Goal: Task Accomplishment & Management: Manage account settings

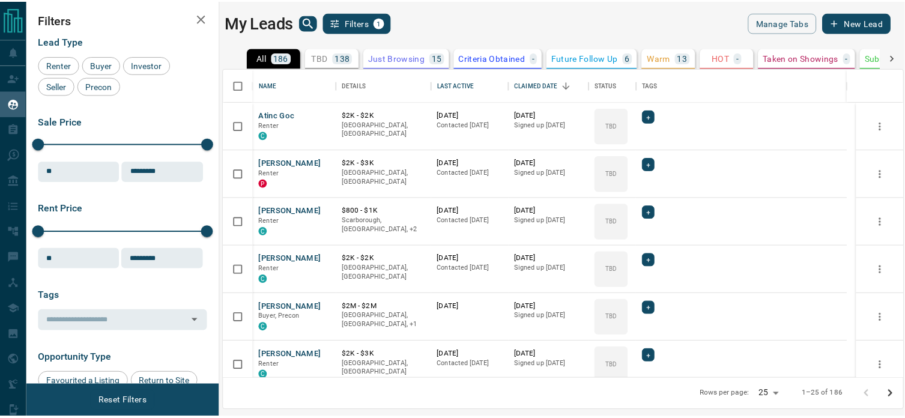
scroll to position [302, 678]
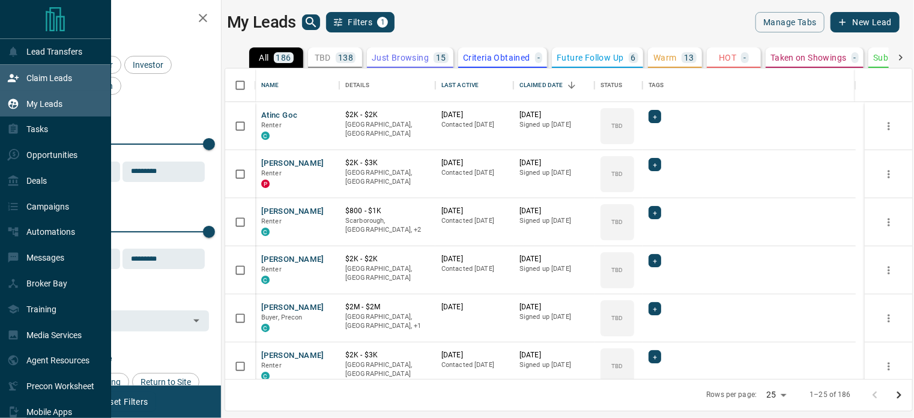
click at [42, 81] on p "Claim Leads" at bounding box center [49, 78] width 46 height 10
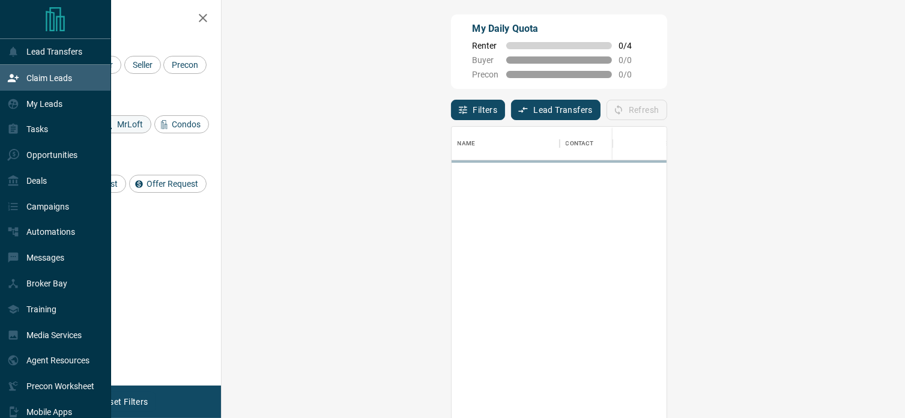
scroll to position [306, 649]
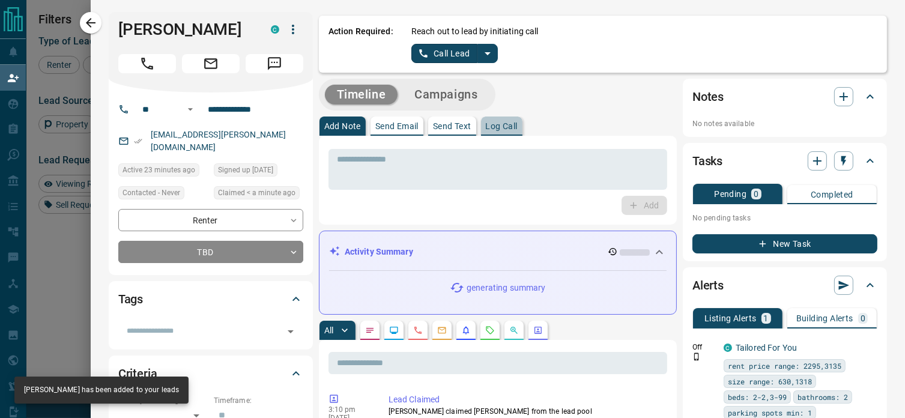
click at [488, 127] on p "Log Call" at bounding box center [502, 126] width 32 height 8
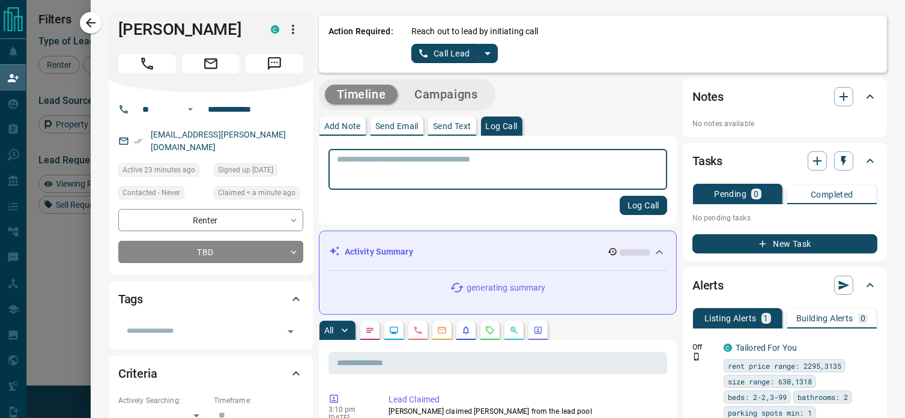
click at [434, 158] on textarea at bounding box center [498, 169] width 322 height 31
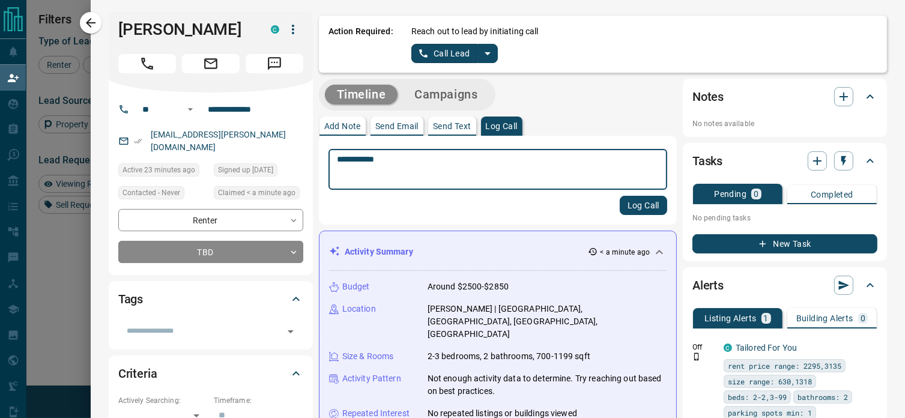
type textarea "**********"
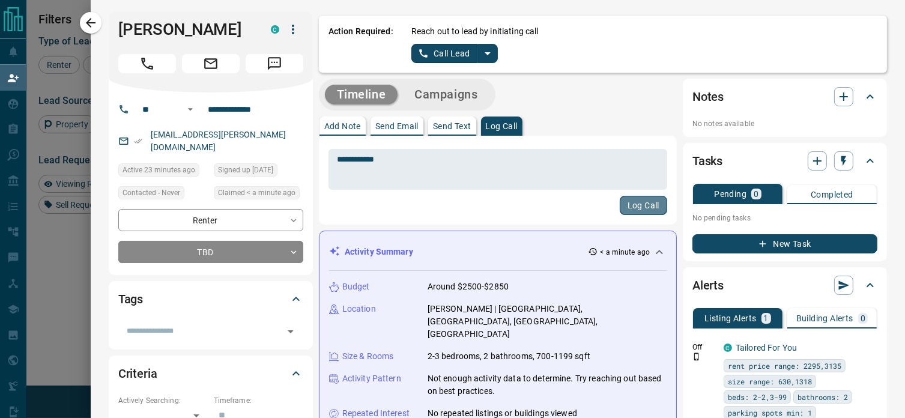
click at [630, 201] on button "Log Call" at bounding box center [643, 205] width 47 height 19
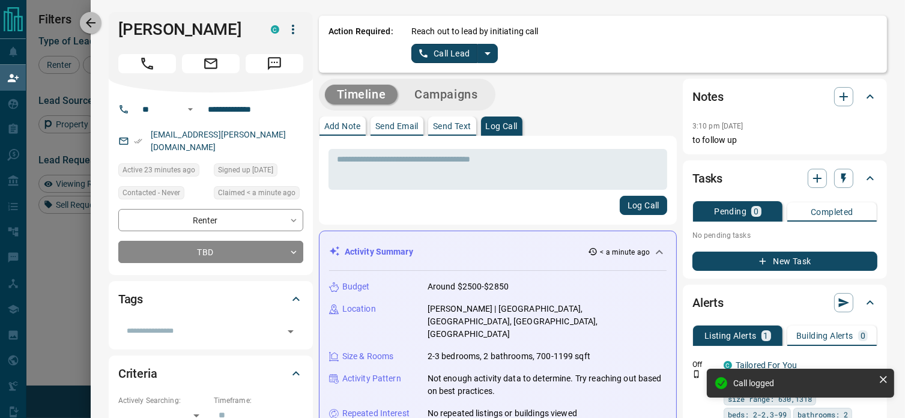
drag, startPoint x: 87, startPoint y: 28, endPoint x: 123, endPoint y: 57, distance: 46.2
click at [87, 28] on icon "button" at bounding box center [90, 23] width 14 height 14
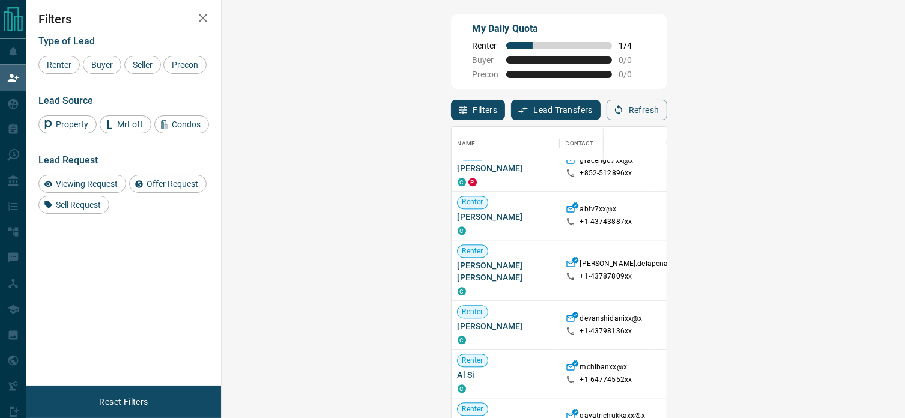
scroll to position [601, 0]
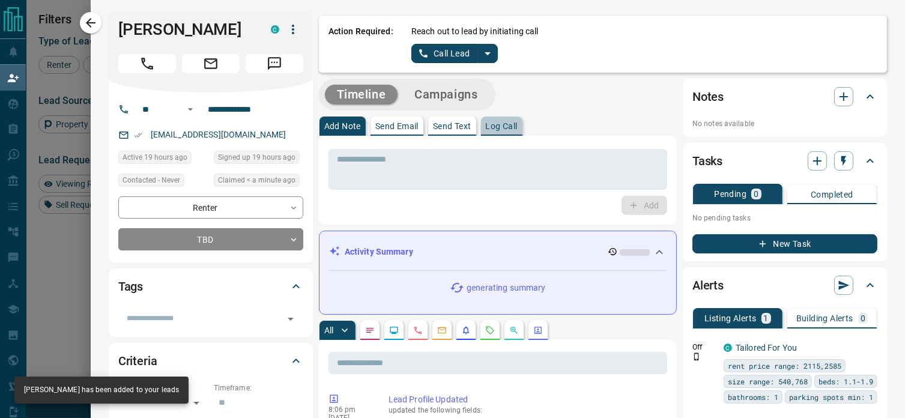
click at [491, 125] on p "Log Call" at bounding box center [502, 126] width 32 height 8
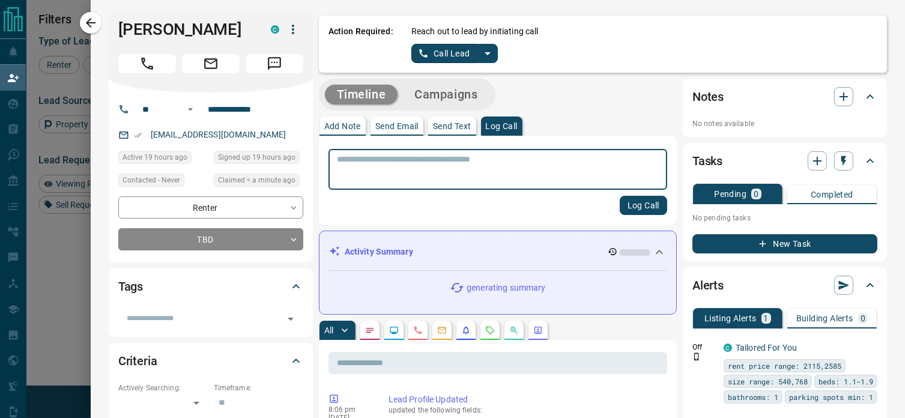
click at [426, 169] on textarea at bounding box center [498, 169] width 322 height 31
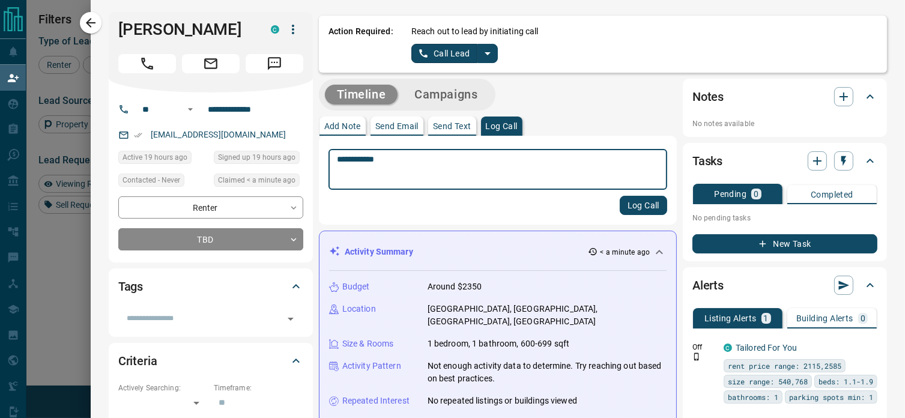
type textarea "**********"
click at [630, 204] on button "Log Call" at bounding box center [643, 205] width 47 height 19
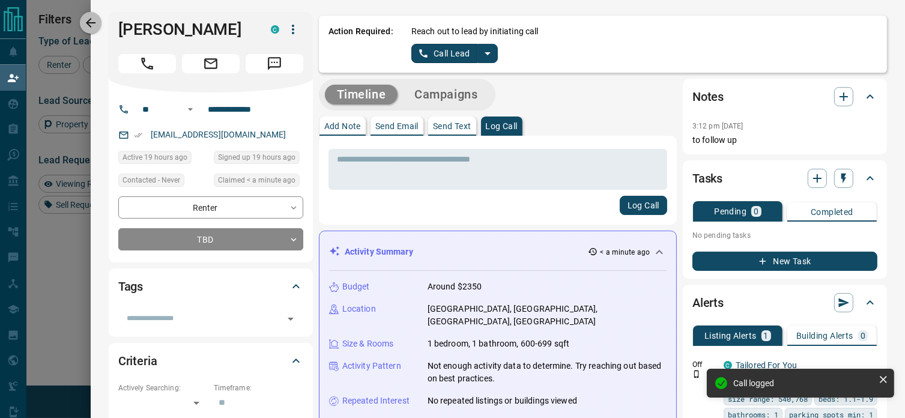
drag, startPoint x: 92, startPoint y: 16, endPoint x: 273, endPoint y: 127, distance: 212.4
click at [92, 16] on icon "button" at bounding box center [90, 23] width 14 height 14
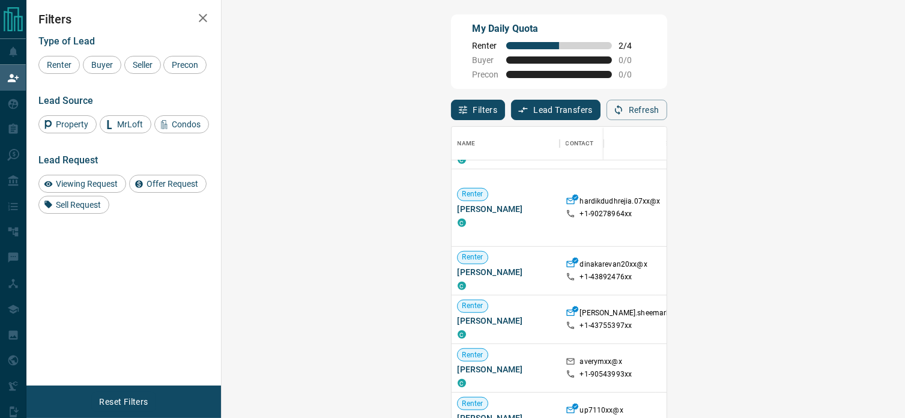
scroll to position [300, 0]
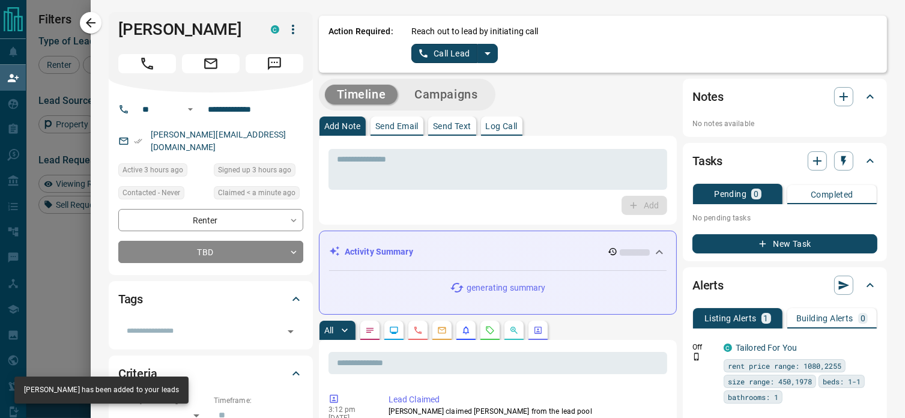
click at [495, 126] on p "Log Call" at bounding box center [502, 126] width 32 height 8
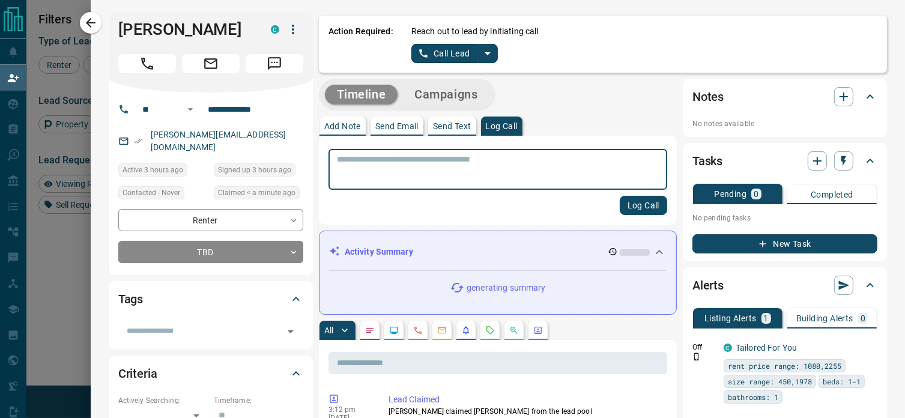
click at [466, 163] on textarea at bounding box center [498, 169] width 322 height 31
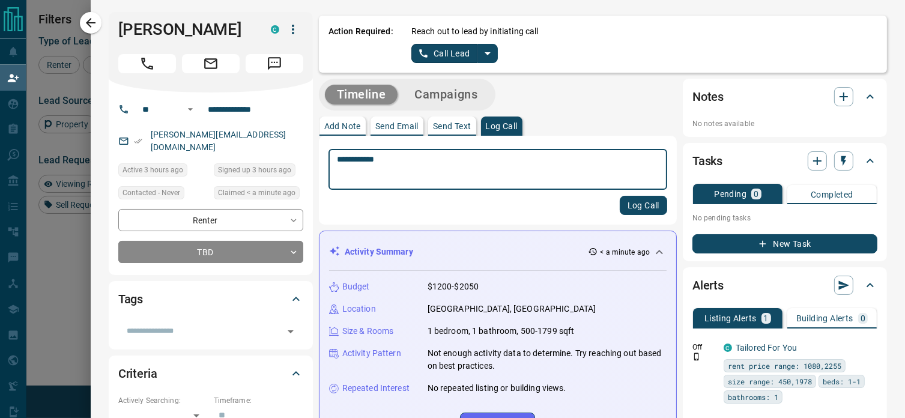
type textarea "**********"
click at [628, 206] on button "Log Call" at bounding box center [643, 205] width 47 height 19
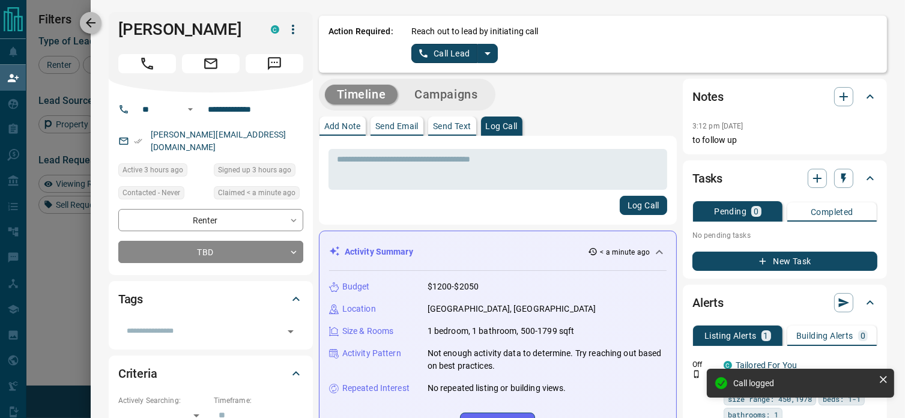
click at [93, 22] on icon "button" at bounding box center [90, 23] width 14 height 14
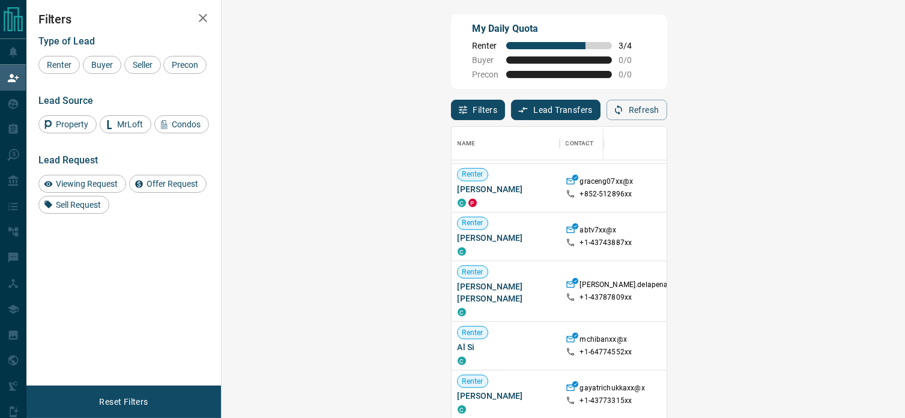
scroll to position [481, 0]
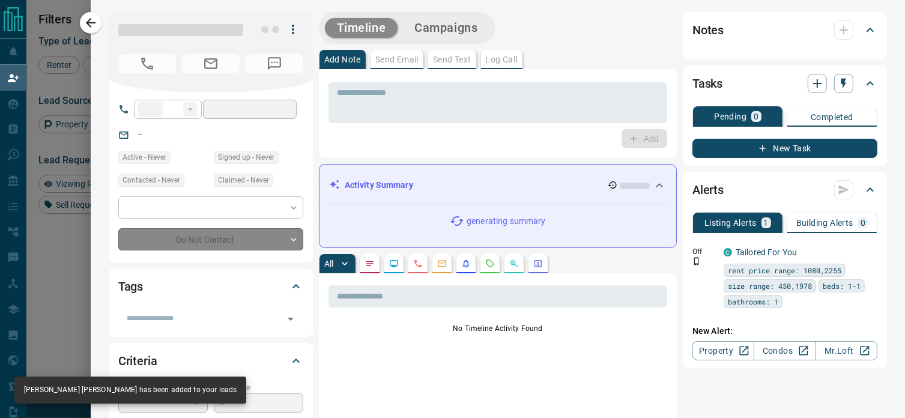
type input "**"
type input "**********"
type input "**"
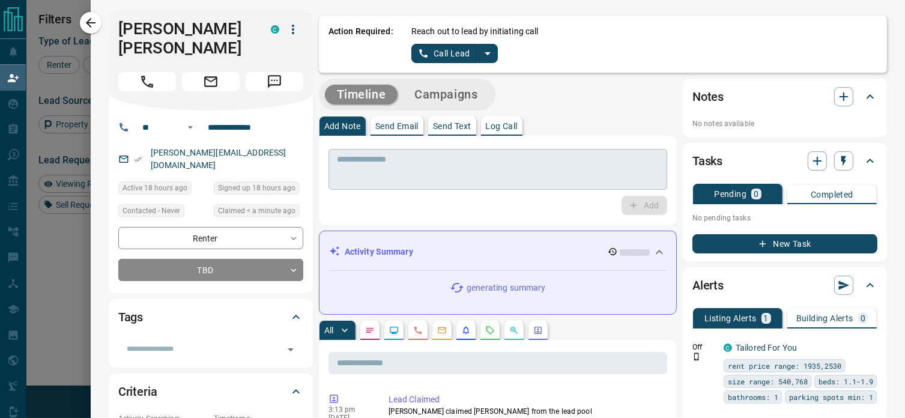
click at [422, 160] on textarea at bounding box center [498, 169] width 322 height 31
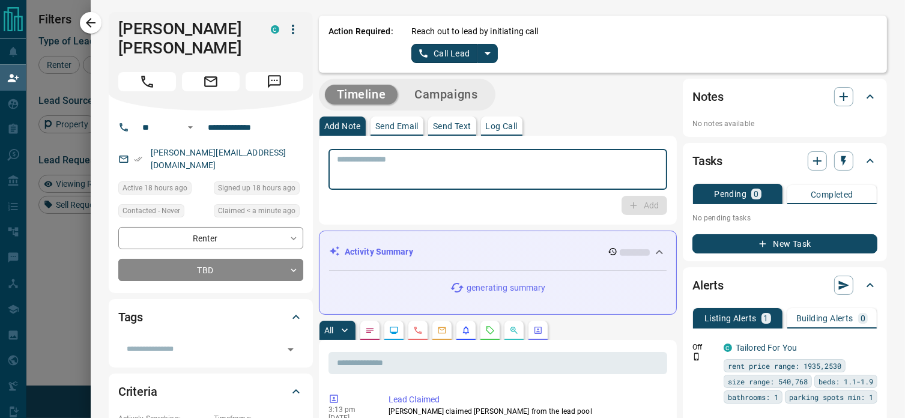
paste textarea "**********"
type textarea "**********"
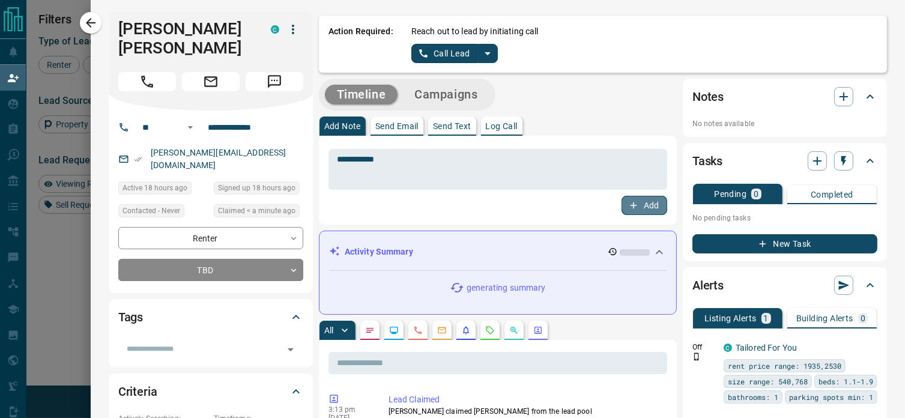
click at [639, 205] on button "Add" at bounding box center [645, 205] width 46 height 19
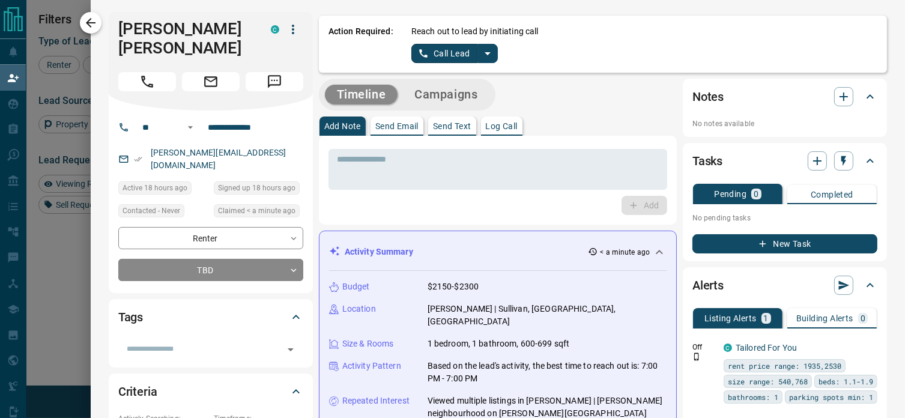
click at [91, 19] on icon "button" at bounding box center [91, 23] width 10 height 10
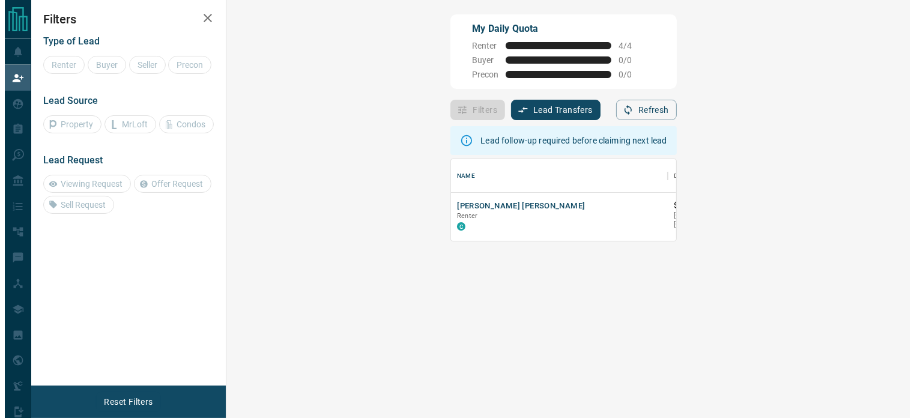
scroll to position [72, 649]
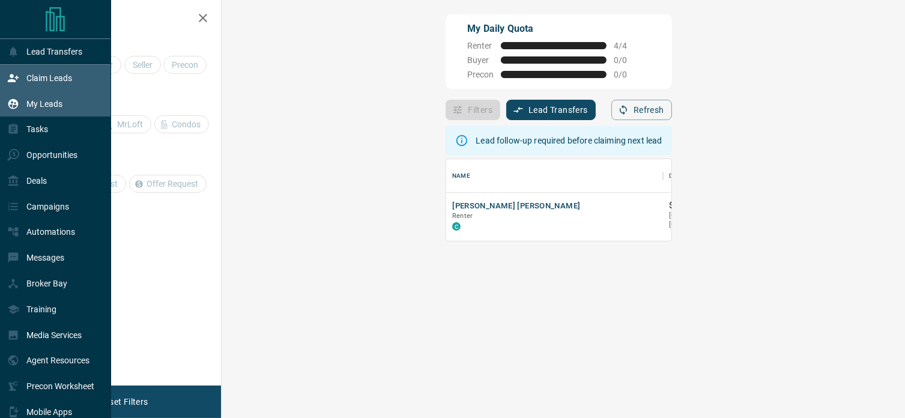
click at [56, 100] on p "My Leads" at bounding box center [44, 104] width 36 height 10
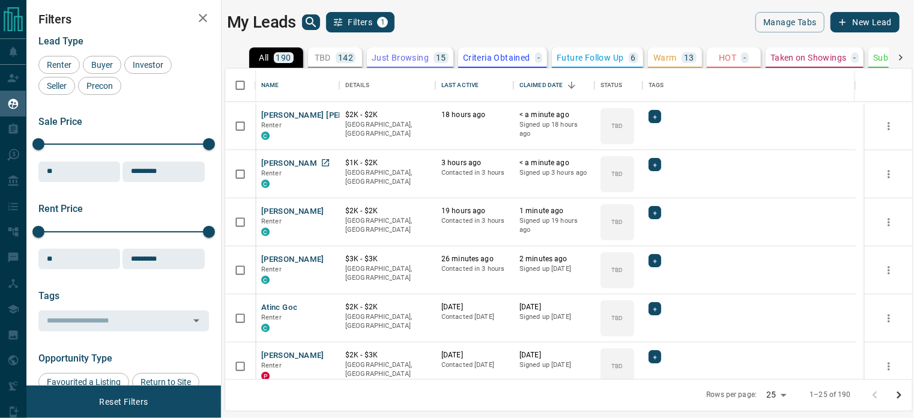
scroll to position [302, 678]
click at [280, 308] on button "Atinc Goc" at bounding box center [279, 307] width 36 height 11
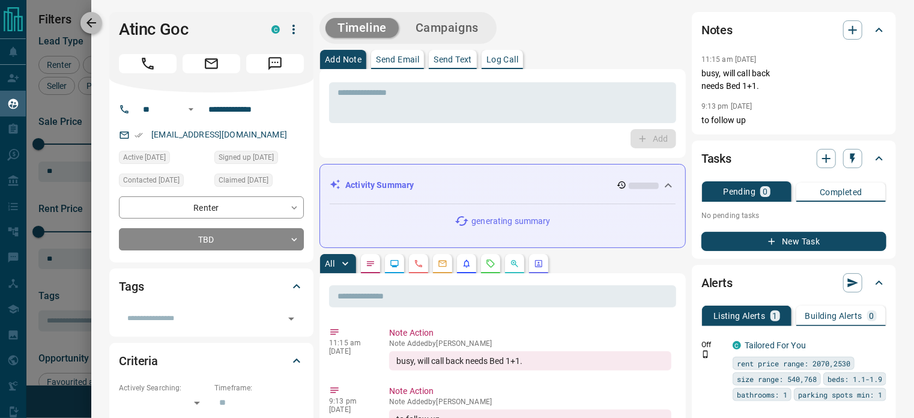
click at [92, 17] on icon "button" at bounding box center [91, 23] width 14 height 14
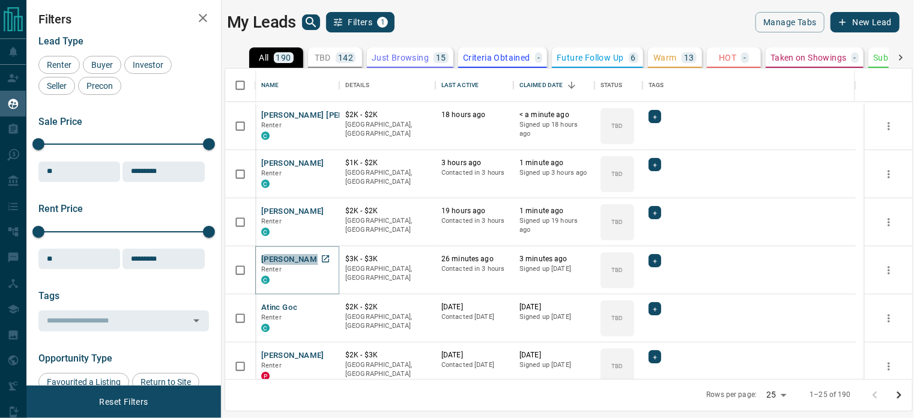
click at [300, 258] on button "[PERSON_NAME]" at bounding box center [292, 259] width 63 height 11
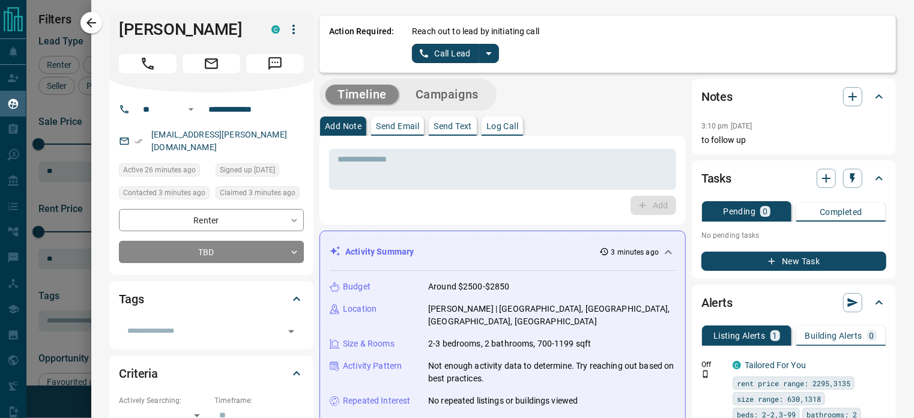
click at [523, 121] on button "Log Call" at bounding box center [502, 126] width 41 height 19
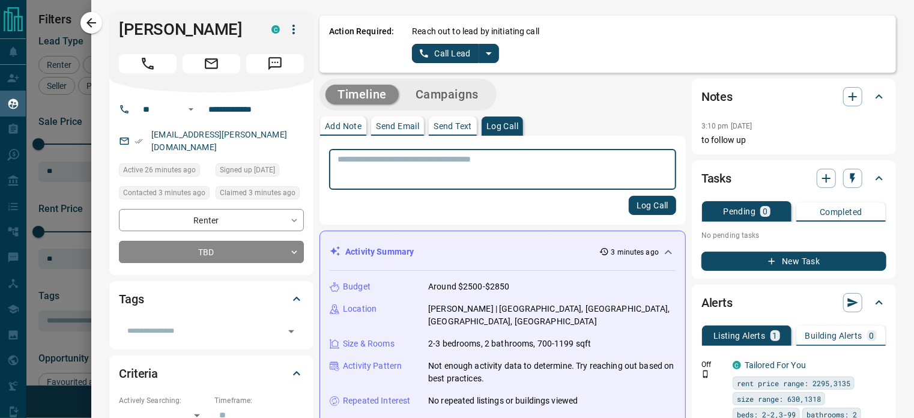
click at [466, 156] on textarea at bounding box center [503, 169] width 330 height 31
type textarea "**********"
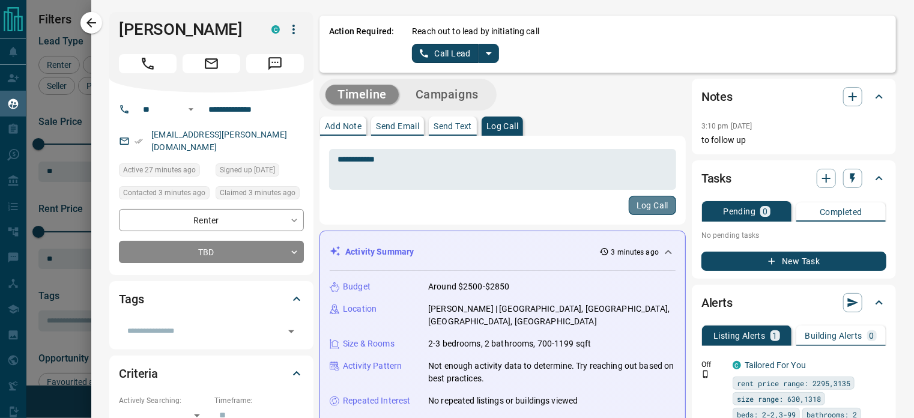
click at [644, 202] on button "Log Call" at bounding box center [652, 205] width 47 height 19
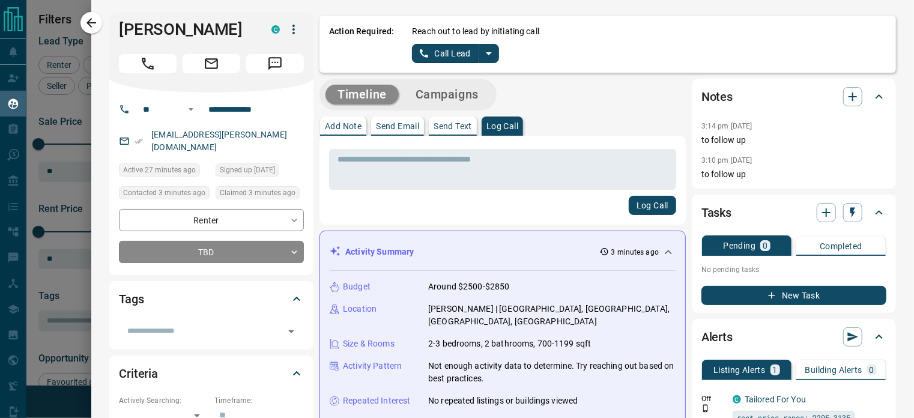
click at [498, 307] on p "[PERSON_NAME] | [GEOGRAPHIC_DATA], [GEOGRAPHIC_DATA], [GEOGRAPHIC_DATA], [GEOGR…" at bounding box center [551, 315] width 247 height 25
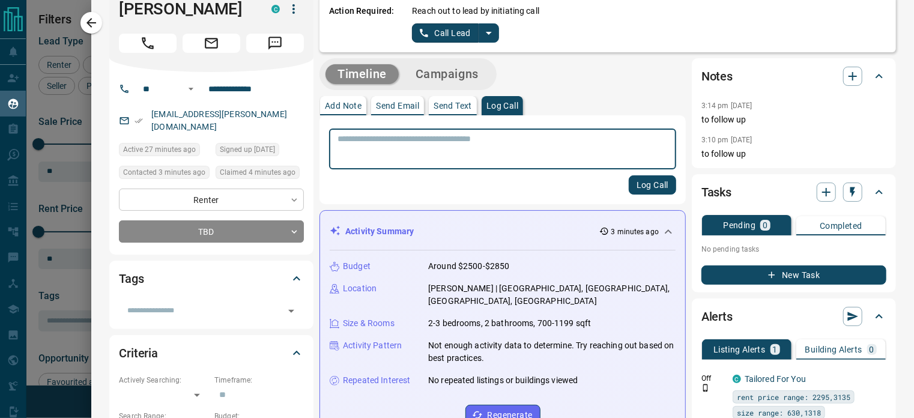
scroll to position [0, 0]
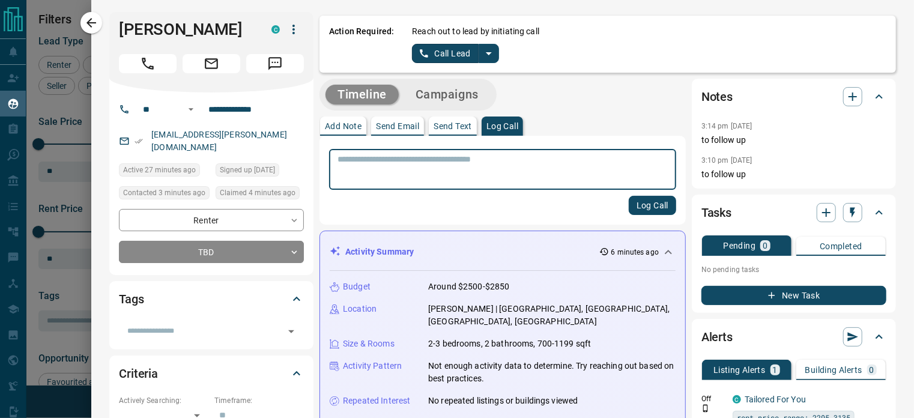
click at [384, 167] on textarea at bounding box center [498, 169] width 321 height 31
type textarea "*"
type textarea "**********"
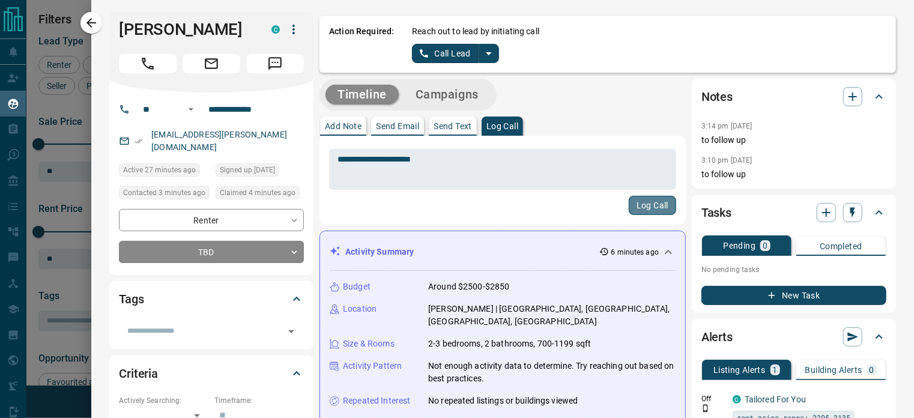
click at [629, 205] on button "Log Call" at bounding box center [652, 205] width 47 height 19
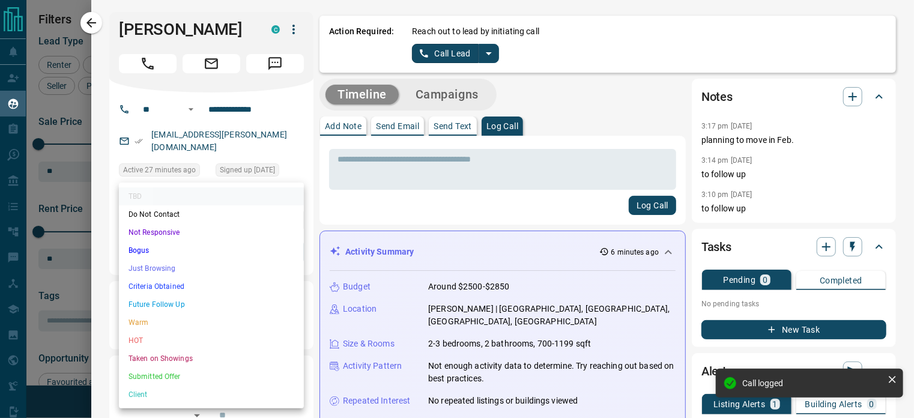
click at [291, 257] on body "Lead Transfers Claim Leads My Leads Tasks Opportunities Deals Campaigns Automat…" at bounding box center [457, 201] width 914 height 403
click at [175, 300] on li "Future Follow Up" at bounding box center [211, 305] width 185 height 18
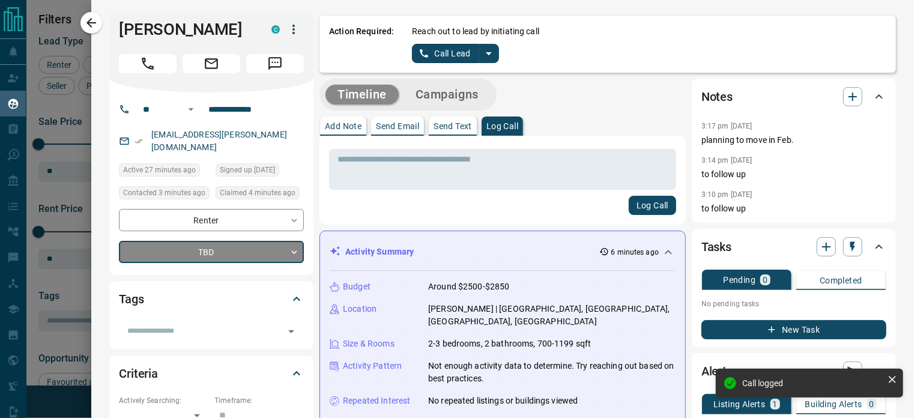
type input "*"
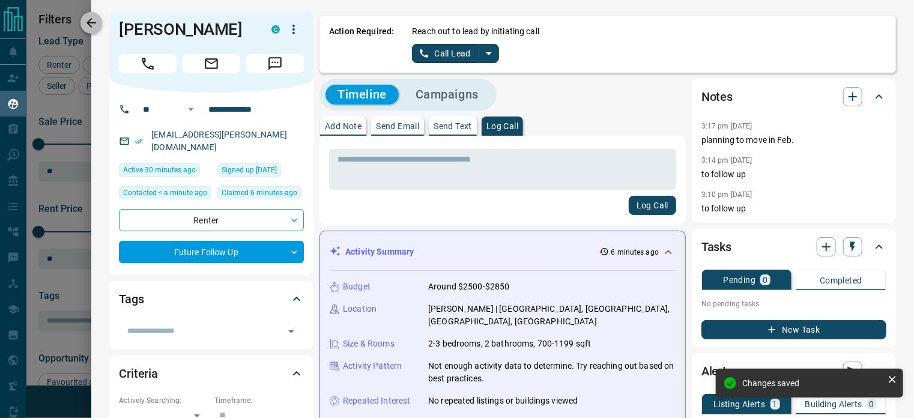
click at [89, 21] on icon "button" at bounding box center [92, 23] width 10 height 10
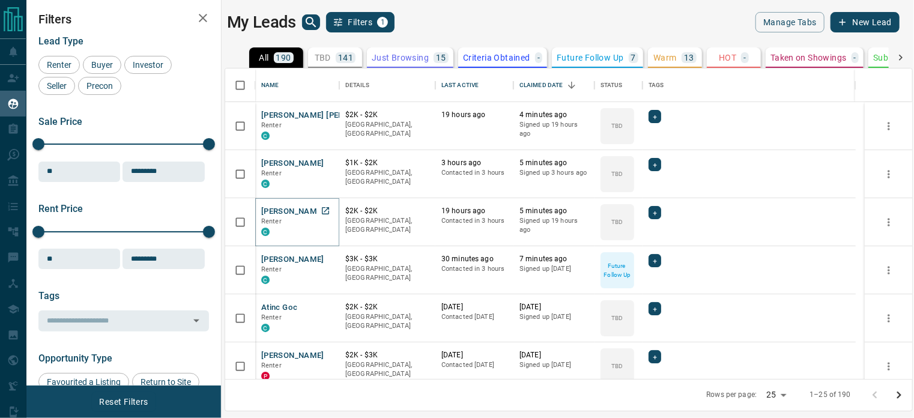
click at [272, 208] on button "[PERSON_NAME]" at bounding box center [292, 211] width 63 height 11
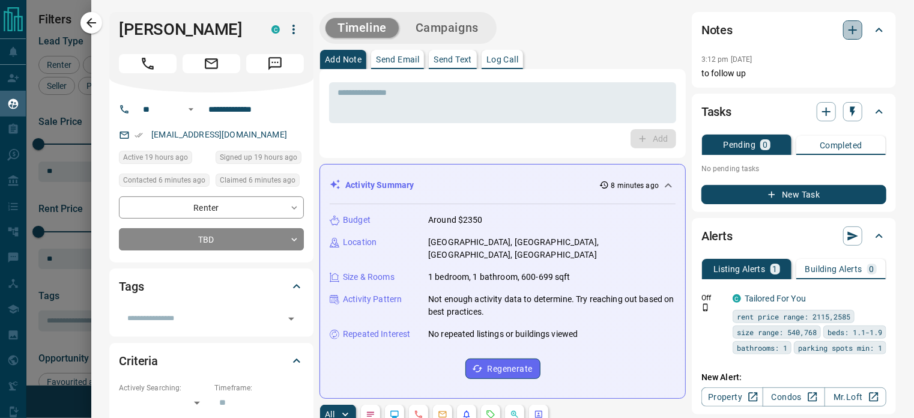
click at [846, 28] on icon "button" at bounding box center [853, 30] width 14 height 14
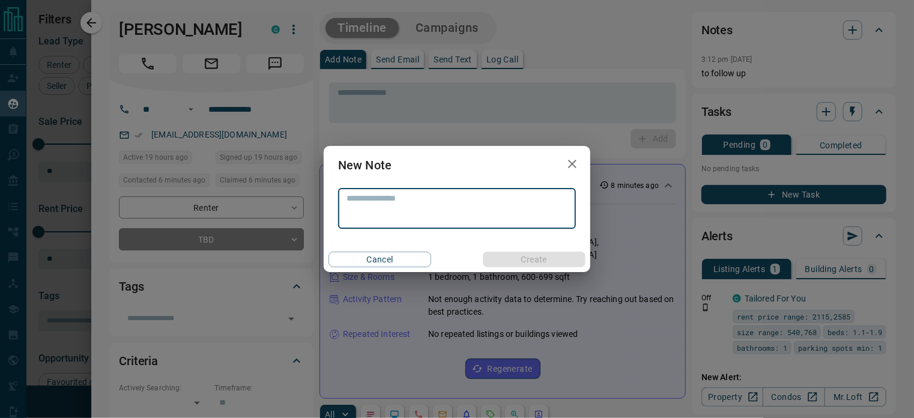
click at [452, 193] on textarea at bounding box center [457, 208] width 221 height 31
type textarea "**********"
click at [533, 262] on button "Create" at bounding box center [534, 260] width 103 height 16
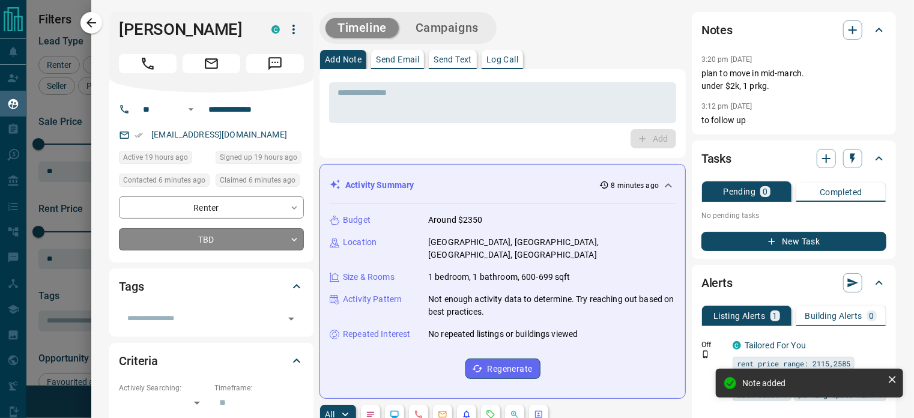
click at [288, 238] on body "Lead Transfers Claim Leads My Leads Tasks Opportunities Deals Campaigns Automat…" at bounding box center [457, 201] width 914 height 403
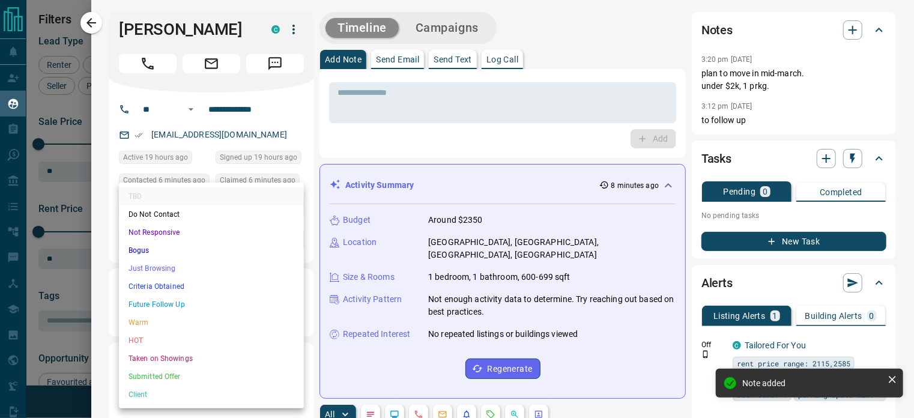
click at [169, 305] on li "Future Follow Up" at bounding box center [211, 305] width 185 height 18
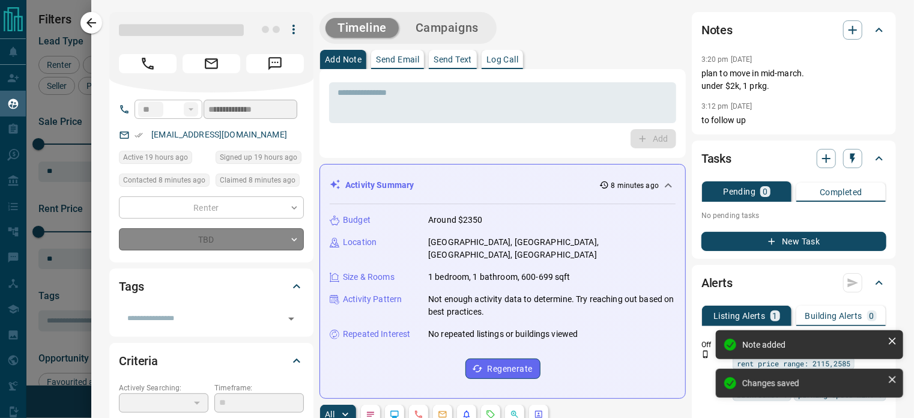
type input "*"
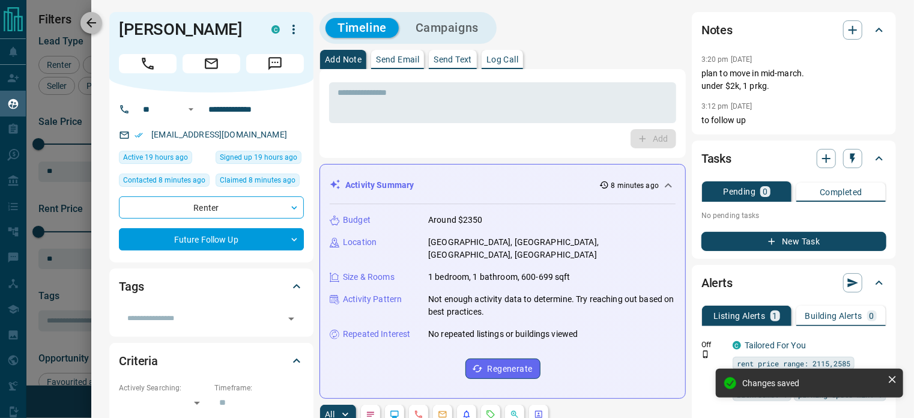
click at [97, 25] on icon "button" at bounding box center [91, 23] width 14 height 14
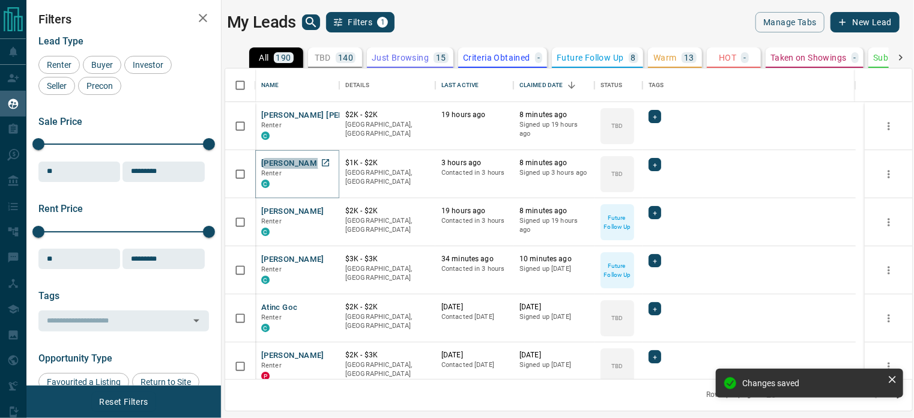
click at [292, 162] on button "[PERSON_NAME]" at bounding box center [292, 163] width 63 height 11
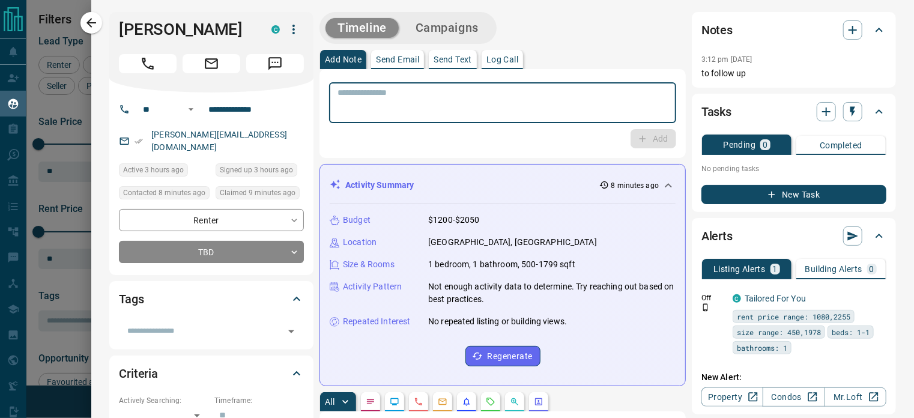
click at [371, 97] on textarea at bounding box center [503, 103] width 330 height 31
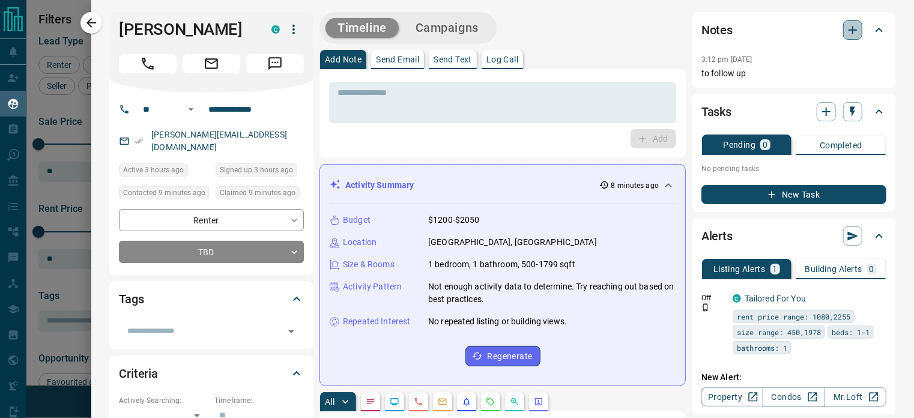
click at [846, 28] on icon "button" at bounding box center [853, 30] width 14 height 14
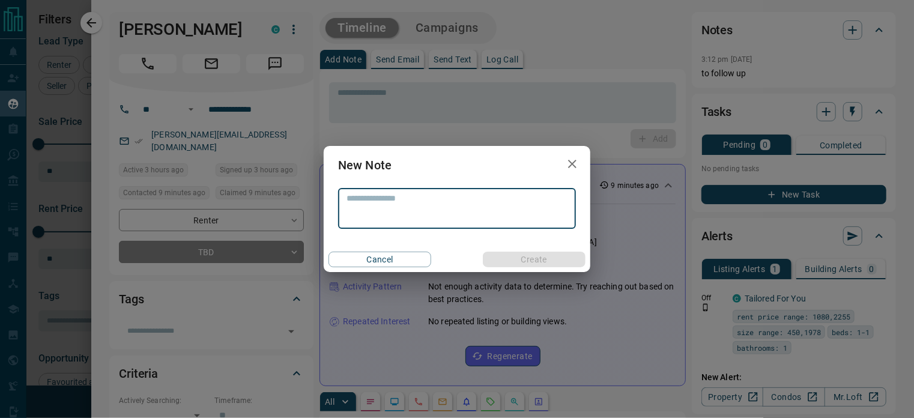
click at [349, 195] on textarea at bounding box center [457, 208] width 221 height 31
type textarea "**********"
click at [535, 260] on button "Create" at bounding box center [534, 260] width 103 height 16
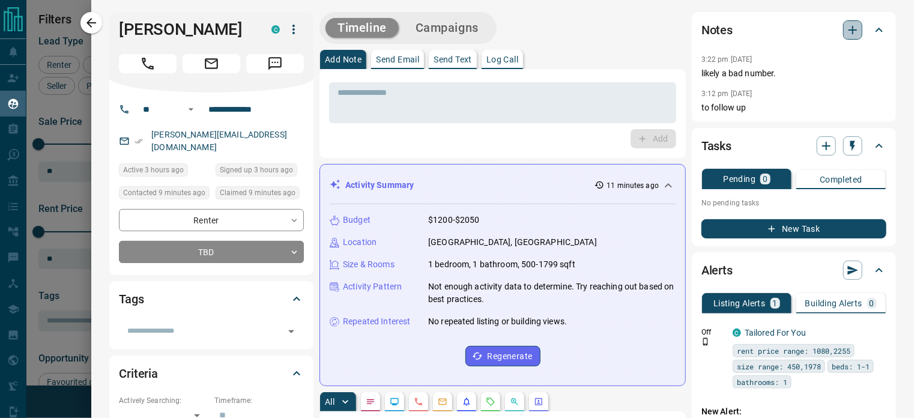
click at [849, 29] on icon "button" at bounding box center [853, 30] width 8 height 8
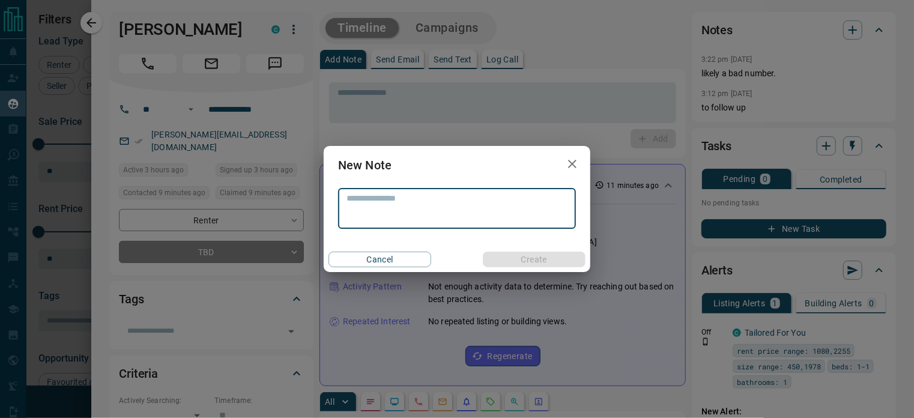
click at [377, 196] on textarea at bounding box center [457, 208] width 221 height 31
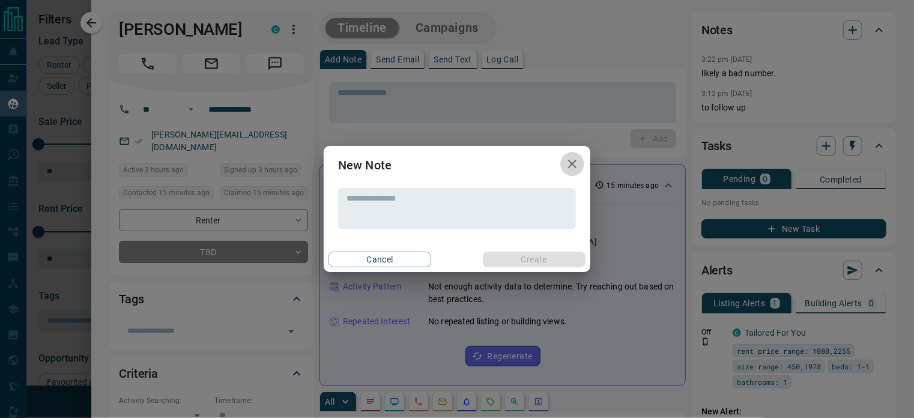
click at [574, 161] on icon "button" at bounding box center [572, 164] width 14 height 14
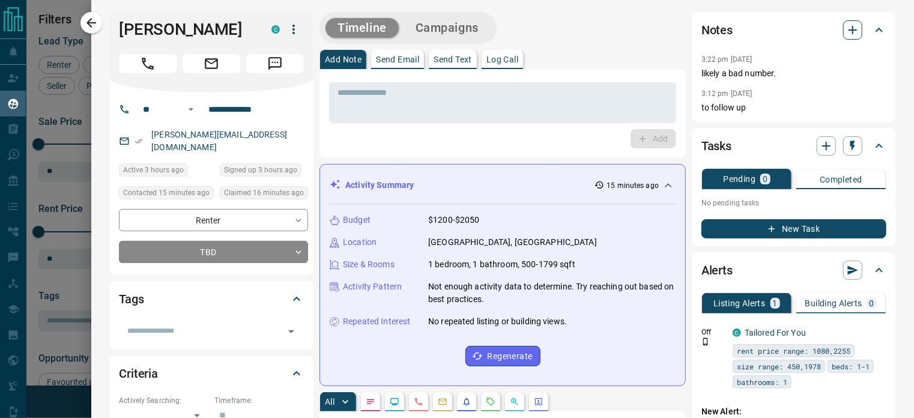
click at [848, 32] on icon "button" at bounding box center [853, 30] width 14 height 14
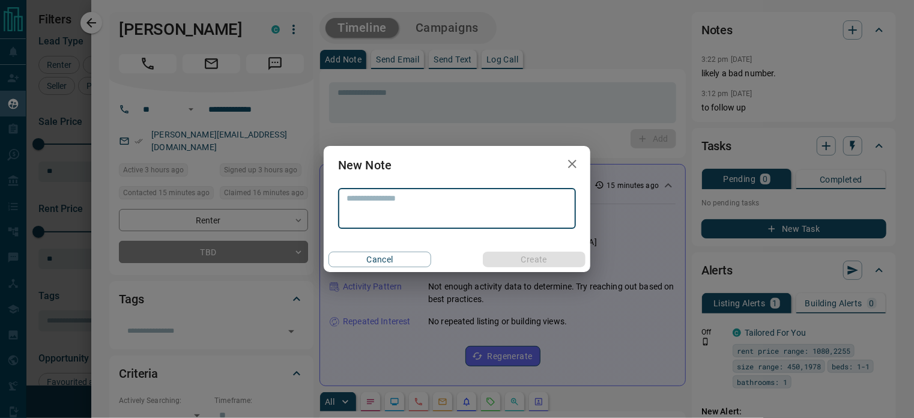
click at [424, 197] on textarea at bounding box center [457, 208] width 221 height 31
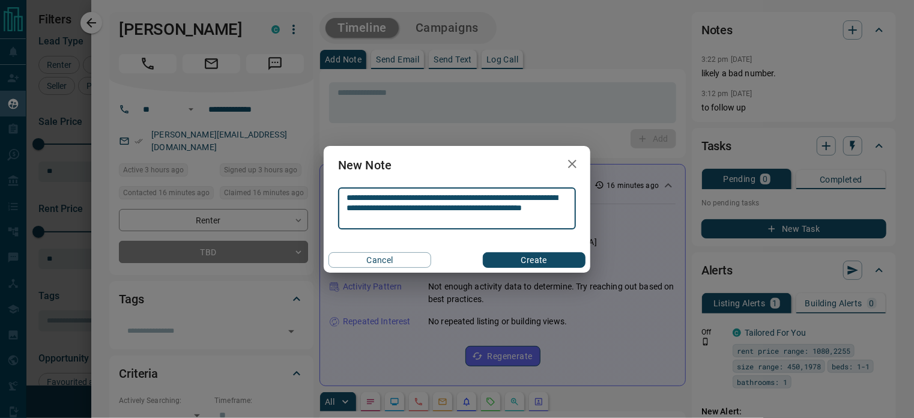
type textarea "**********"
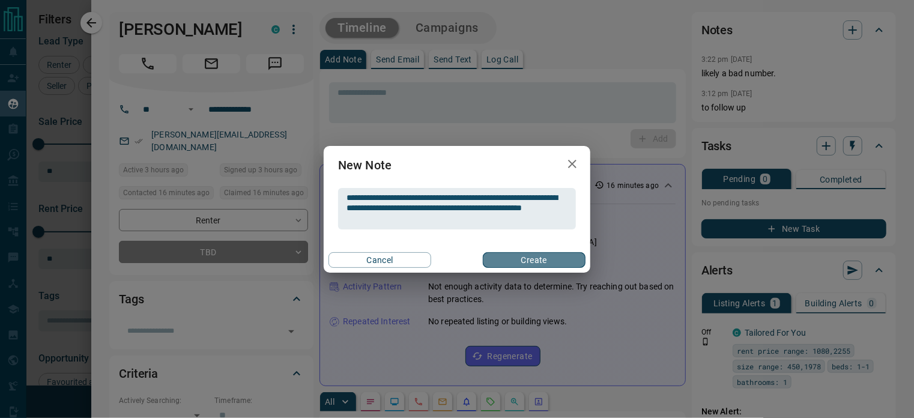
click at [530, 261] on button "Create" at bounding box center [534, 260] width 103 height 16
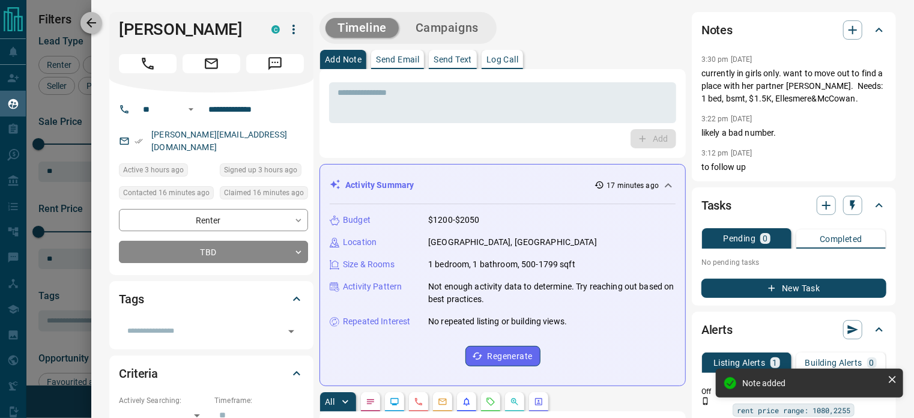
click at [92, 16] on icon "button" at bounding box center [91, 23] width 14 height 14
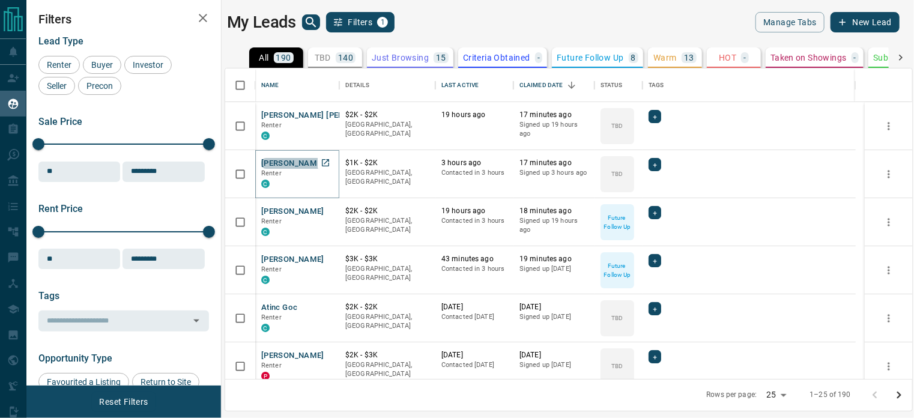
click at [269, 162] on button "[PERSON_NAME]" at bounding box center [292, 163] width 63 height 11
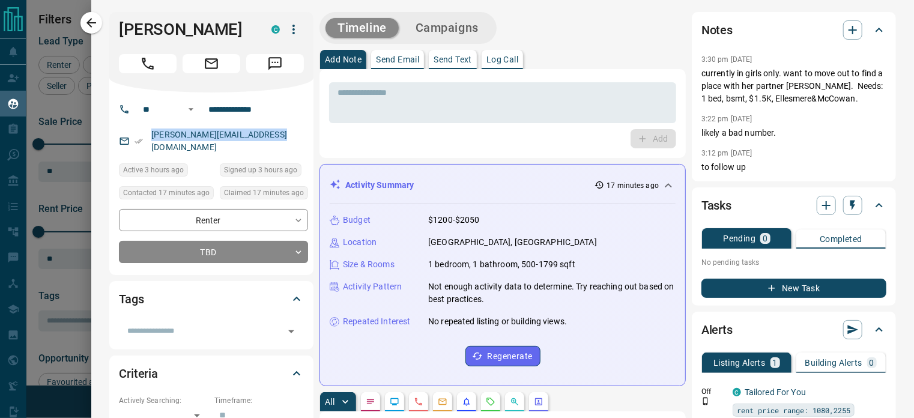
drag, startPoint x: 291, startPoint y: 133, endPoint x: 139, endPoint y: 139, distance: 152.1
click at [139, 139] on div "[PERSON_NAME][EMAIL_ADDRESS][DOMAIN_NAME]" at bounding box center [213, 141] width 189 height 32
copy link "[PERSON_NAME][EMAIL_ADDRESS][DOMAIN_NAME]"
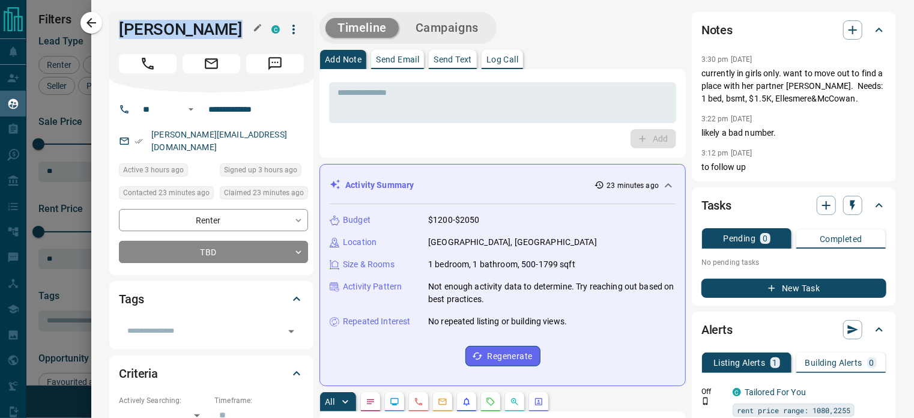
drag, startPoint x: 120, startPoint y: 28, endPoint x: 233, endPoint y: 35, distance: 113.2
click at [233, 35] on h1 "[PERSON_NAME]" at bounding box center [186, 29] width 135 height 19
copy h1 "[PERSON_NAME]"
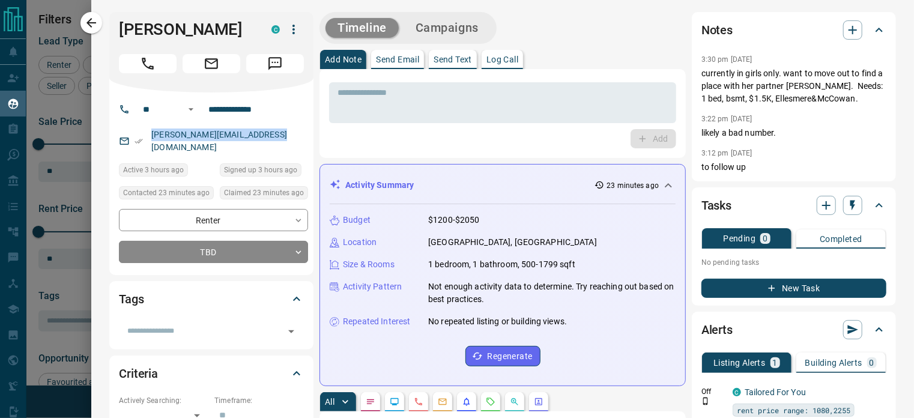
drag, startPoint x: 291, startPoint y: 136, endPoint x: 148, endPoint y: 141, distance: 143.6
click at [148, 141] on div "[PERSON_NAME][EMAIL_ADDRESS][DOMAIN_NAME]" at bounding box center [213, 141] width 189 height 32
copy link "[PERSON_NAME][EMAIL_ADDRESS][DOMAIN_NAME]"
click at [88, 16] on icon "button" at bounding box center [91, 23] width 14 height 14
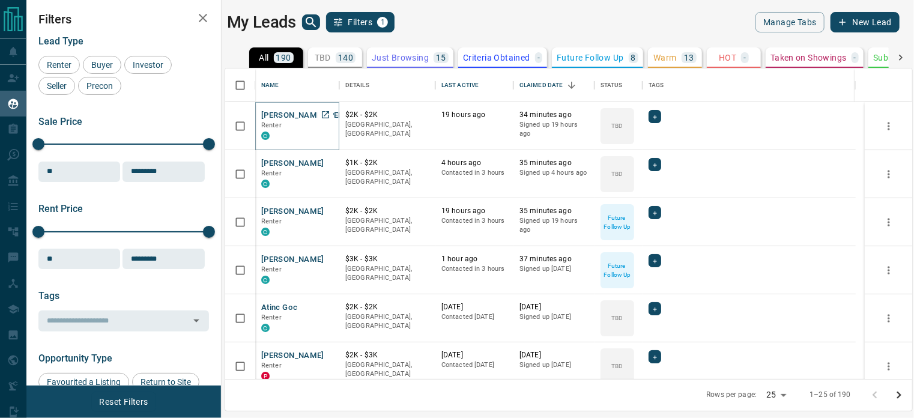
click at [281, 115] on button "[PERSON_NAME] [PERSON_NAME]" at bounding box center [325, 115] width 128 height 11
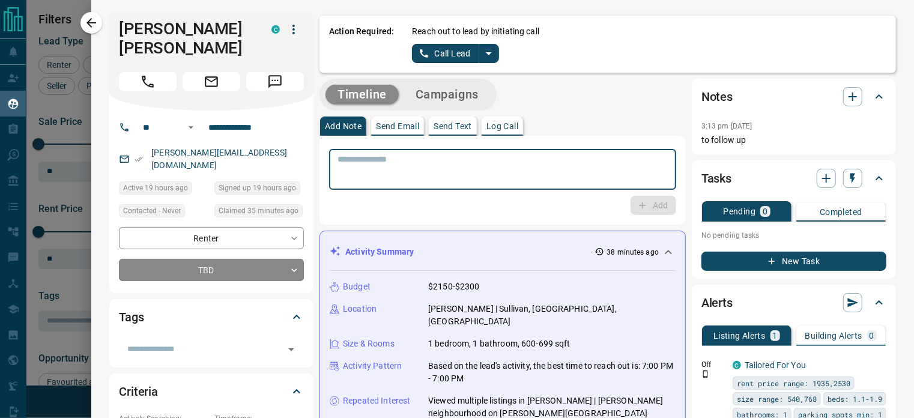
click at [362, 160] on textarea at bounding box center [503, 169] width 330 height 31
type textarea "**********"
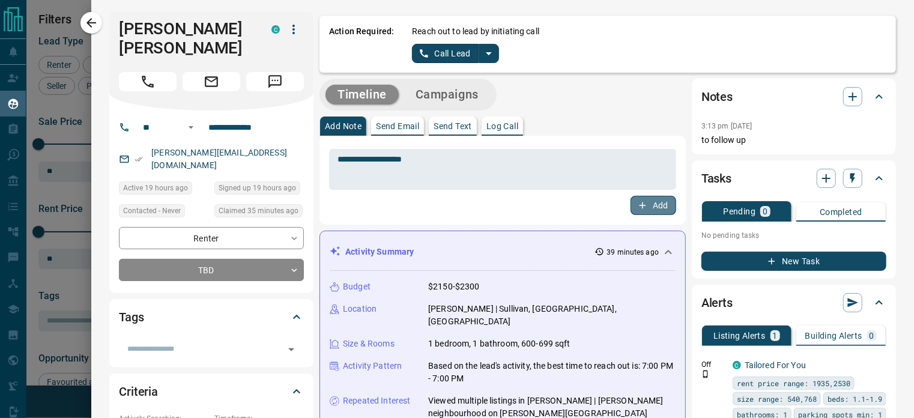
click at [646, 205] on button "Add" at bounding box center [654, 205] width 46 height 19
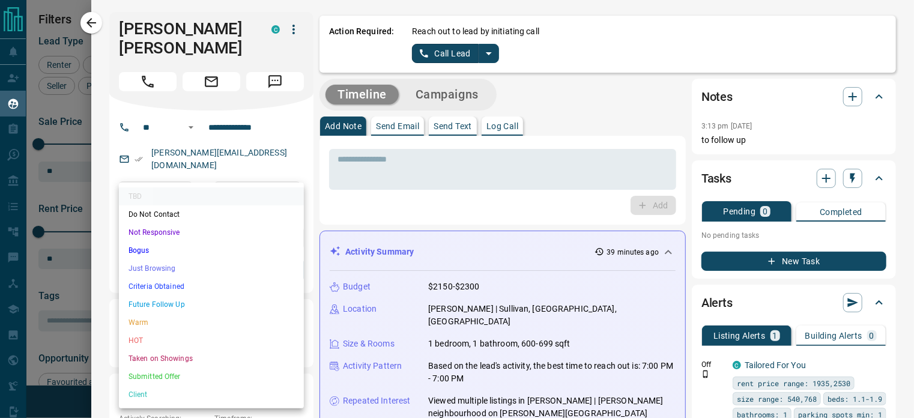
click at [294, 237] on body "Lead Transfers Claim Leads My Leads Tasks Opportunities Deals Campaigns Automat…" at bounding box center [457, 201] width 914 height 403
click at [171, 306] on li "Future Follow Up" at bounding box center [211, 305] width 185 height 18
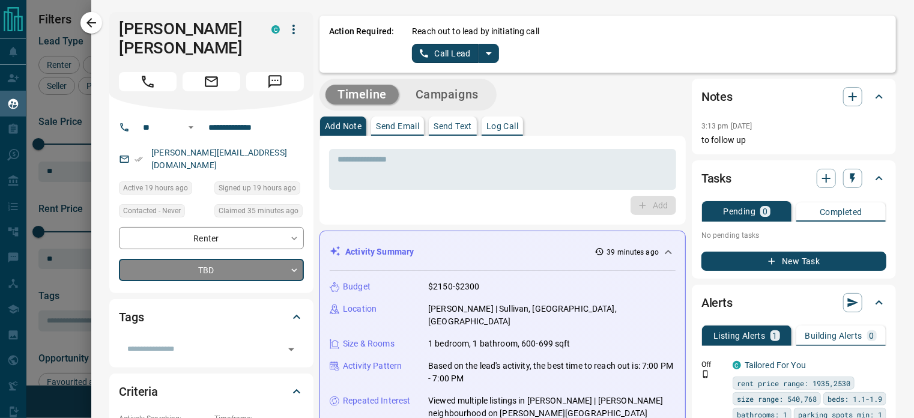
type input "*"
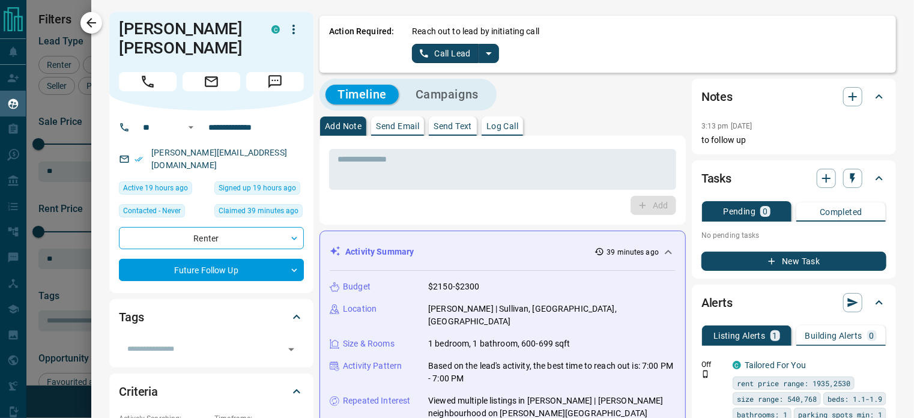
click at [88, 18] on icon "button" at bounding box center [91, 23] width 14 height 14
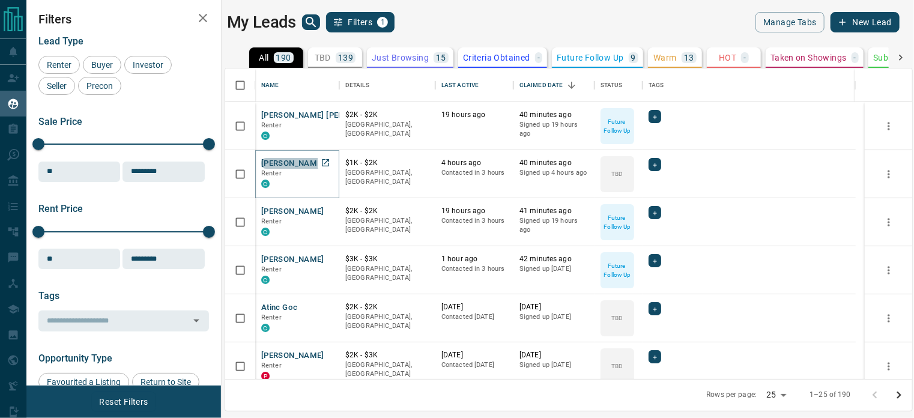
click at [273, 159] on button "[PERSON_NAME]" at bounding box center [292, 163] width 63 height 11
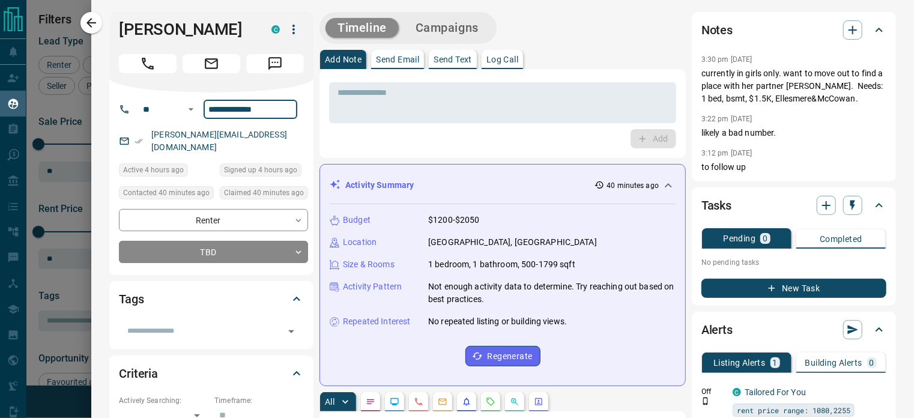
drag, startPoint x: 278, startPoint y: 112, endPoint x: 107, endPoint y: 89, distance: 172.2
